Goal: Task Accomplishment & Management: Manage account settings

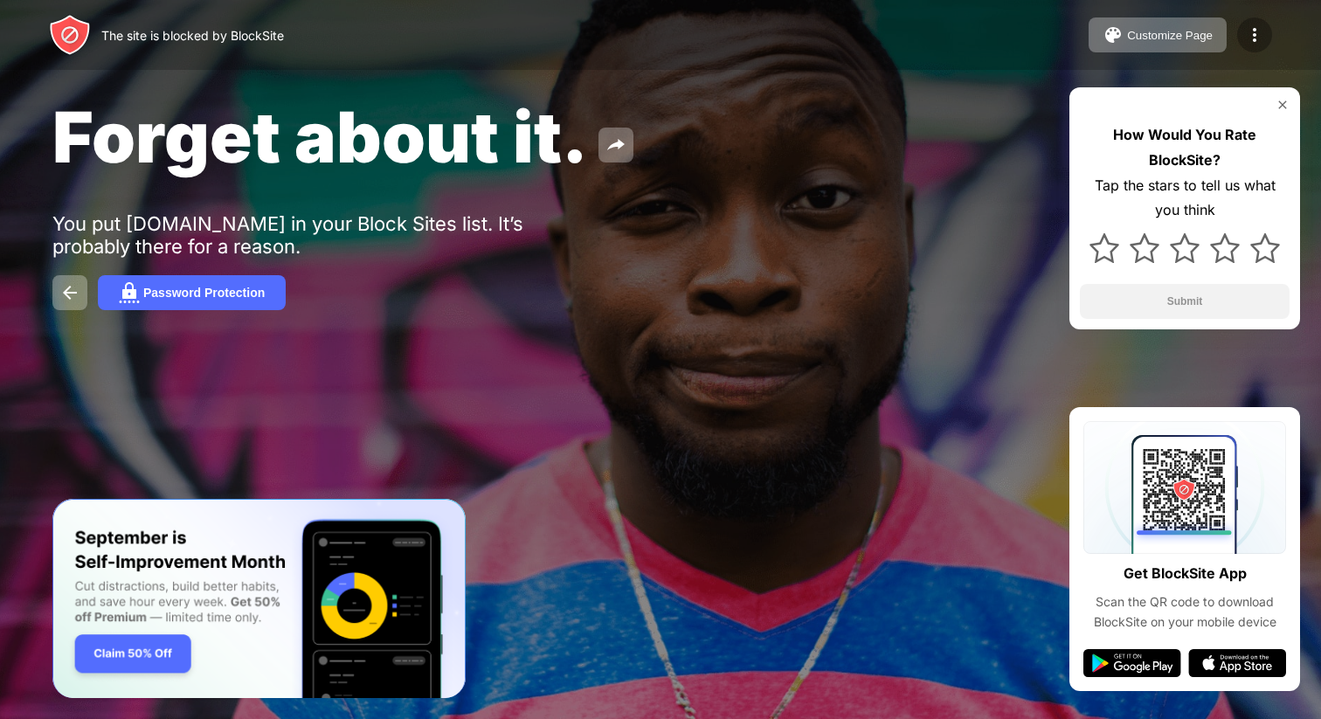
click at [1257, 42] on img at bounding box center [1254, 34] width 21 height 21
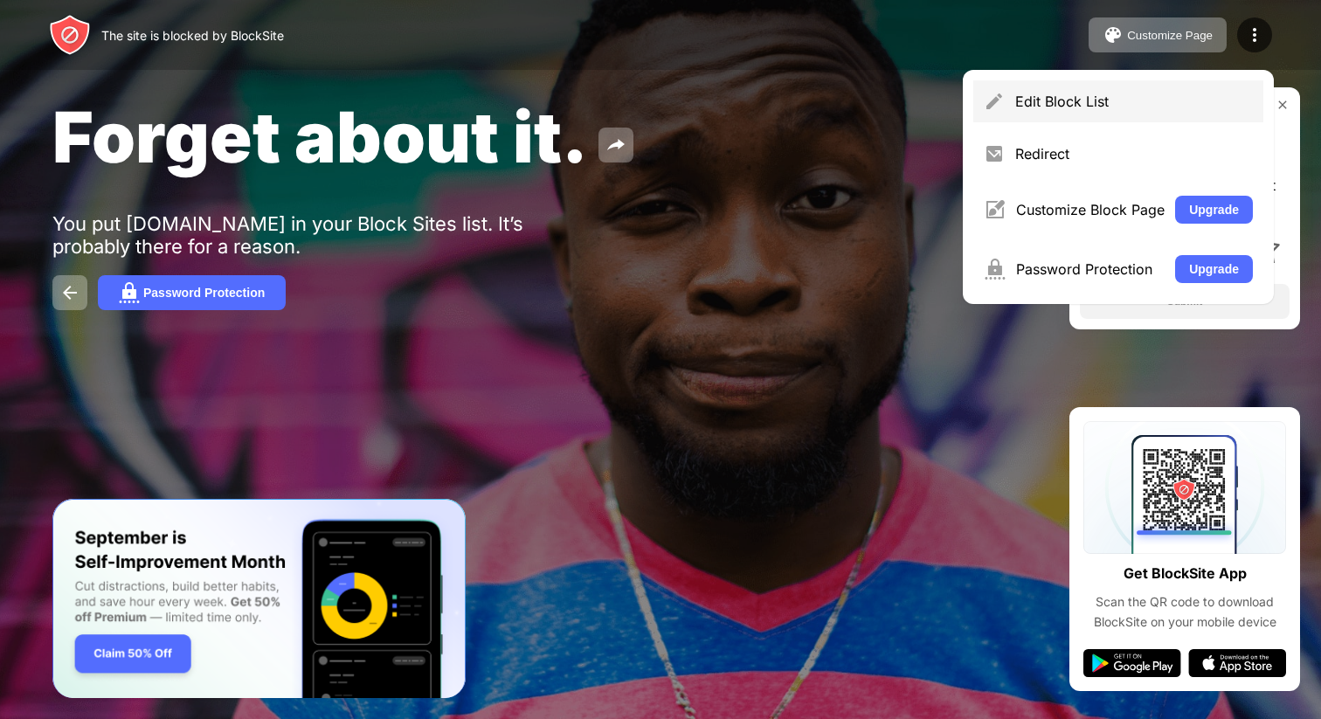
click at [1091, 111] on div "Edit Block List" at bounding box center [1118, 101] width 290 height 42
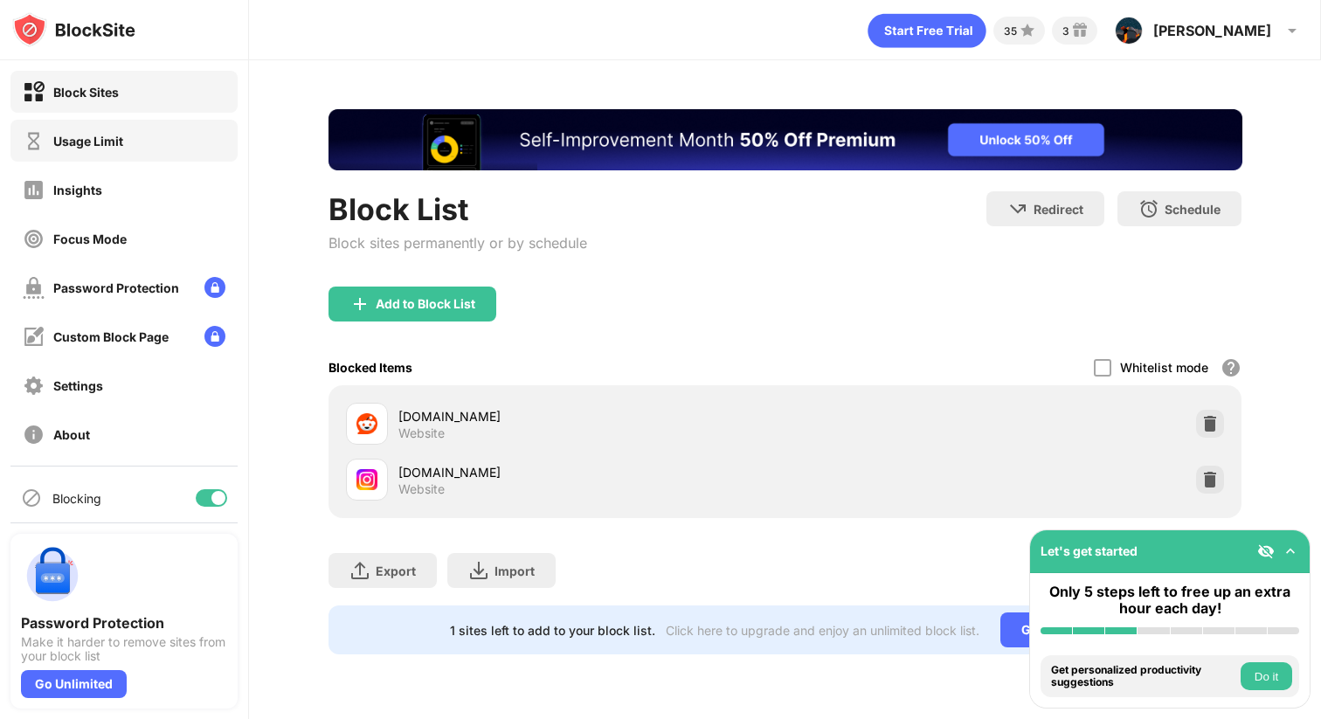
click at [112, 134] on div "Usage Limit" at bounding box center [88, 141] width 70 height 15
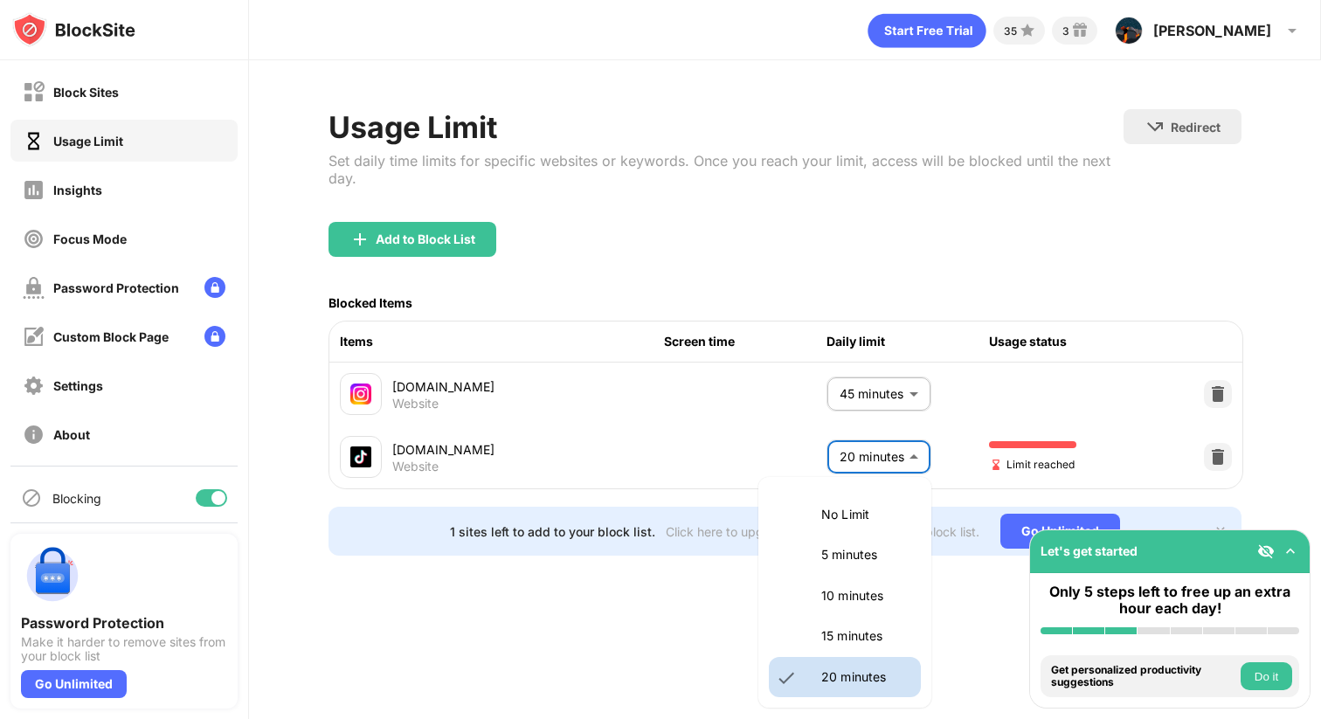
click at [912, 459] on body "Block Sites Usage Limit Insights Focus Mode Password Protection Custom Block Pa…" at bounding box center [660, 359] width 1321 height 719
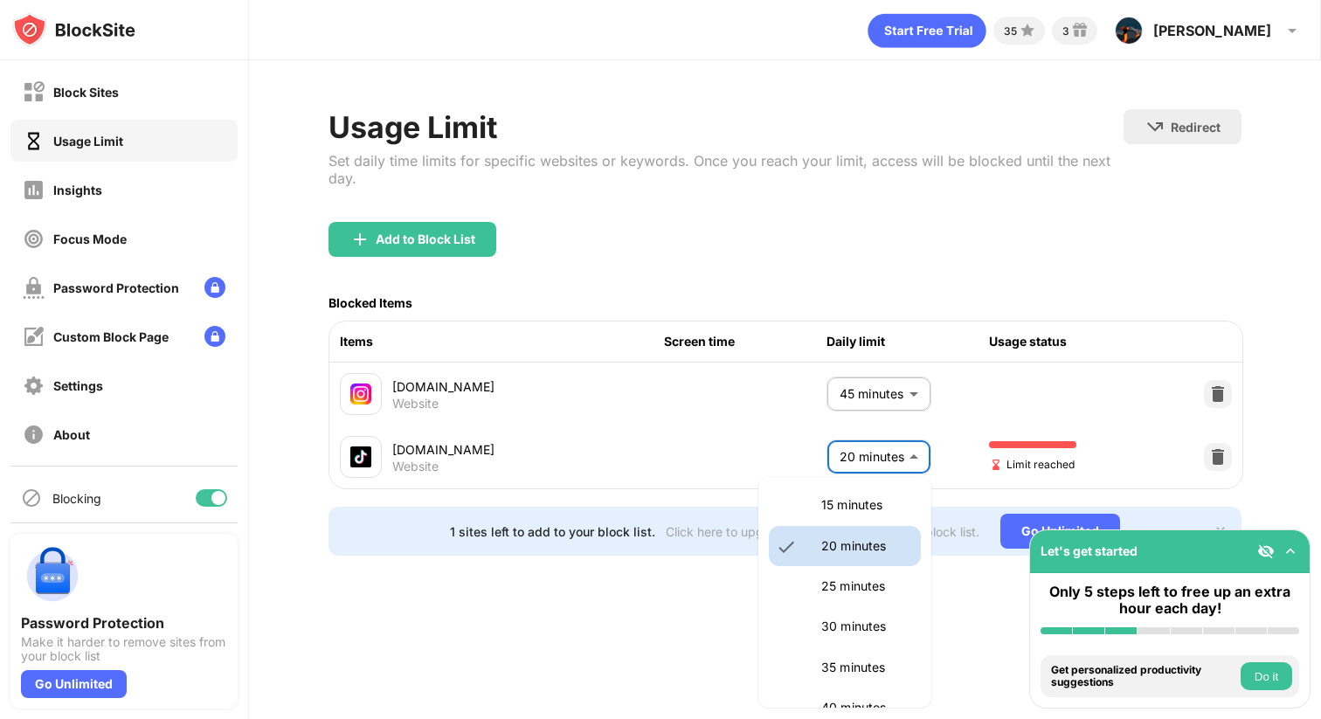
scroll to position [127, 0]
click at [849, 639] on p "30 minutes" at bounding box center [865, 630] width 89 height 19
type input "**"
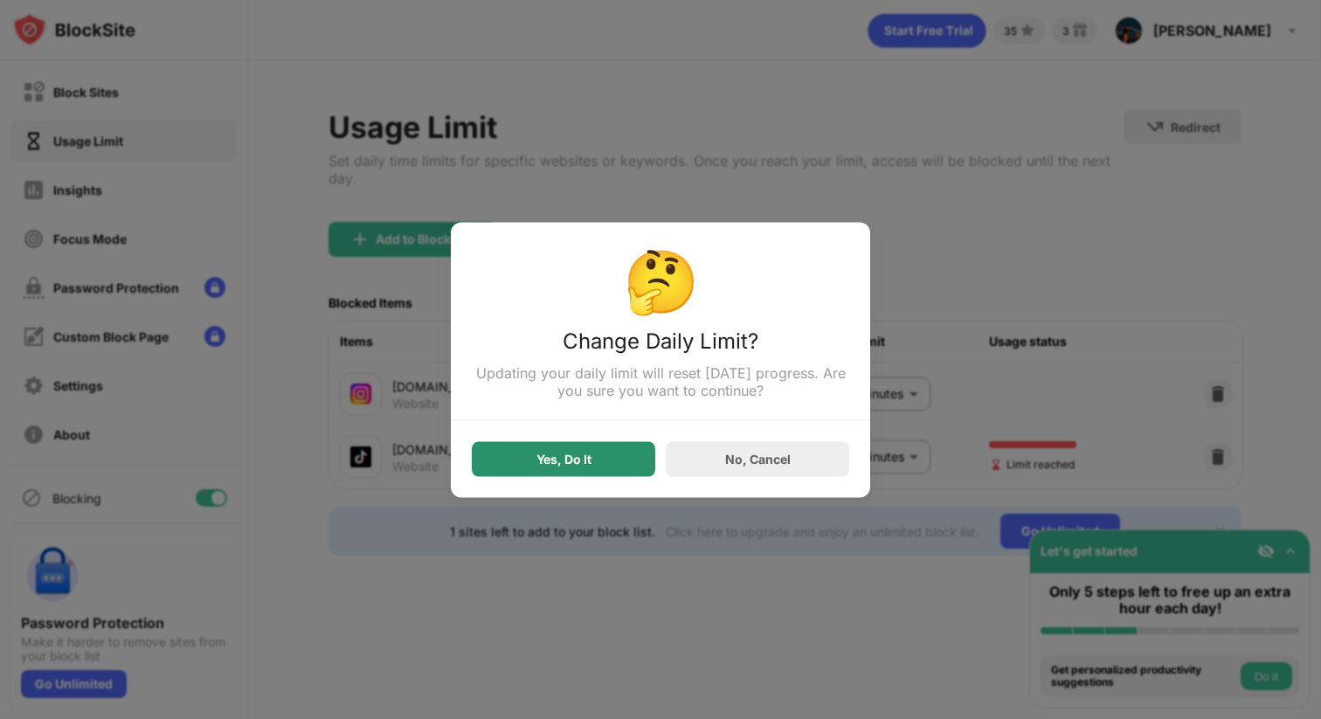
click at [566, 456] on div "Yes, Do It" at bounding box center [563, 459] width 55 height 14
